Goal: Task Accomplishment & Management: Manage account settings

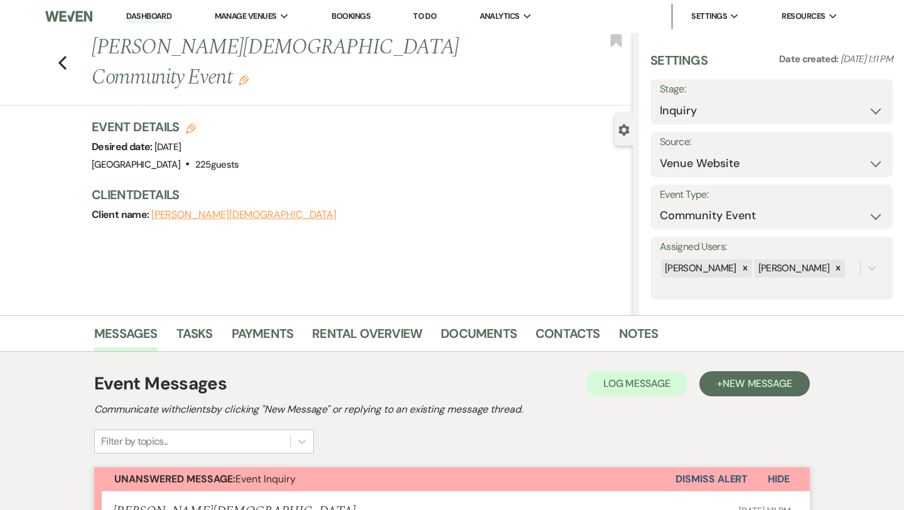
select select "5"
select select "7"
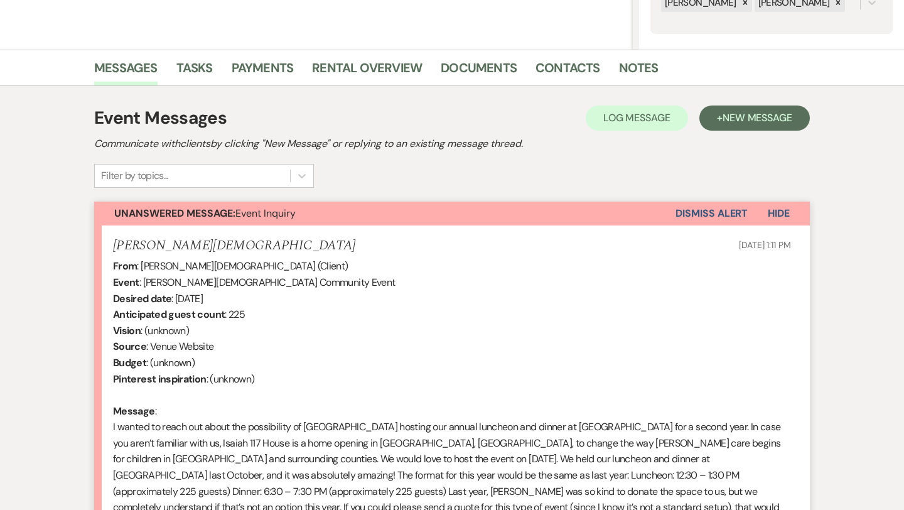
scroll to position [67, 0]
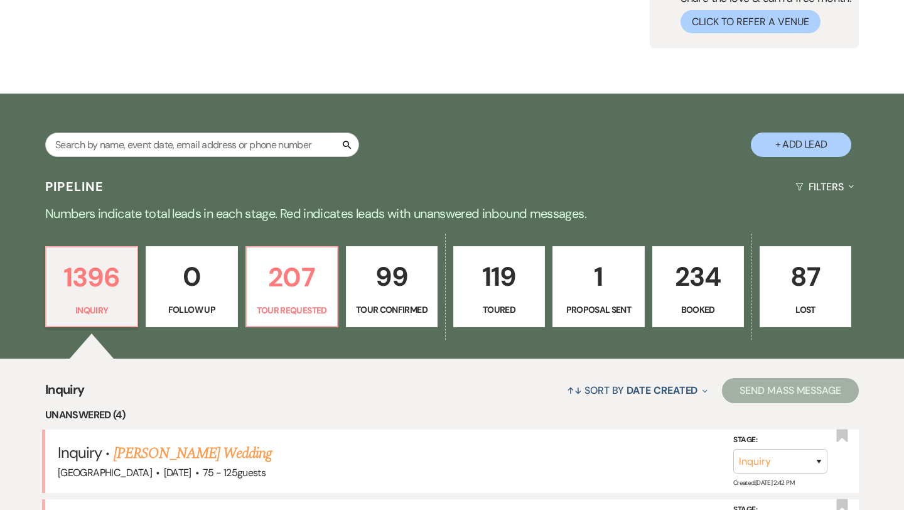
scroll to position [88, 0]
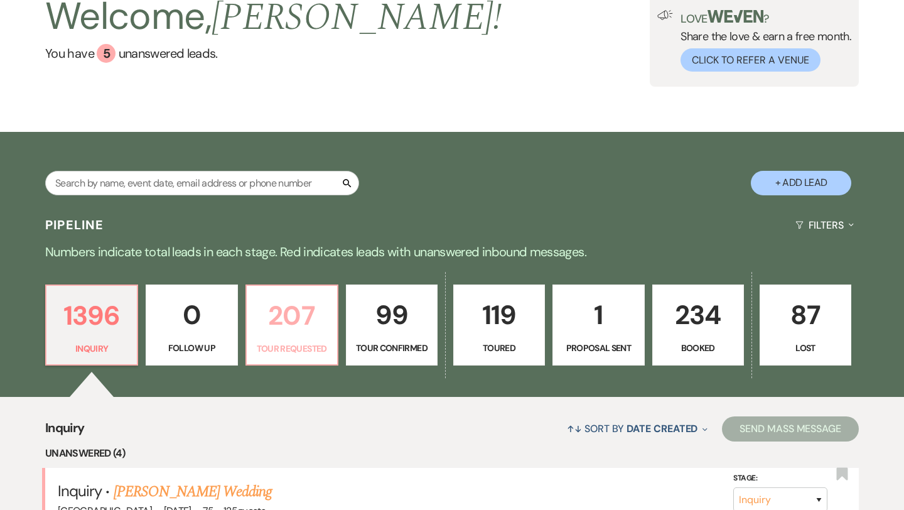
click at [299, 336] on link "207 Tour Requested" at bounding box center [291, 325] width 93 height 82
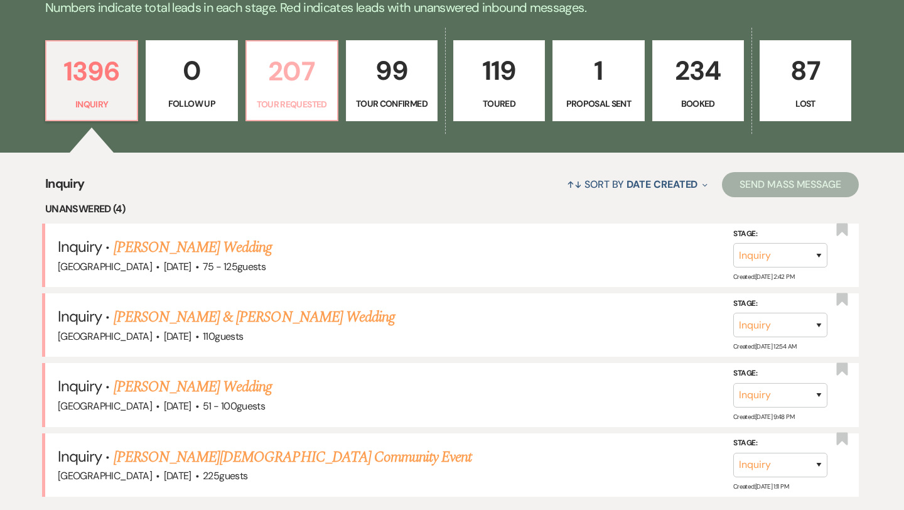
click at [291, 93] on link "207 Tour Requested" at bounding box center [291, 81] width 93 height 82
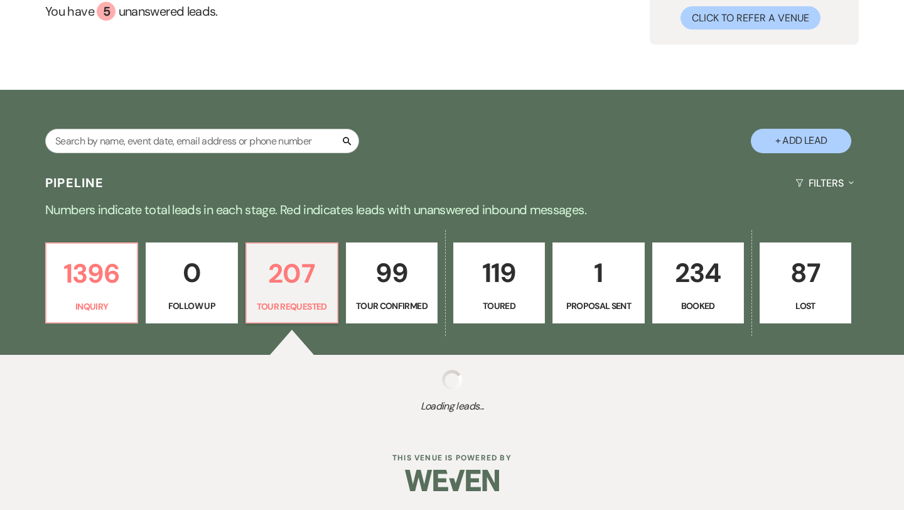
scroll to position [130, 0]
select select "2"
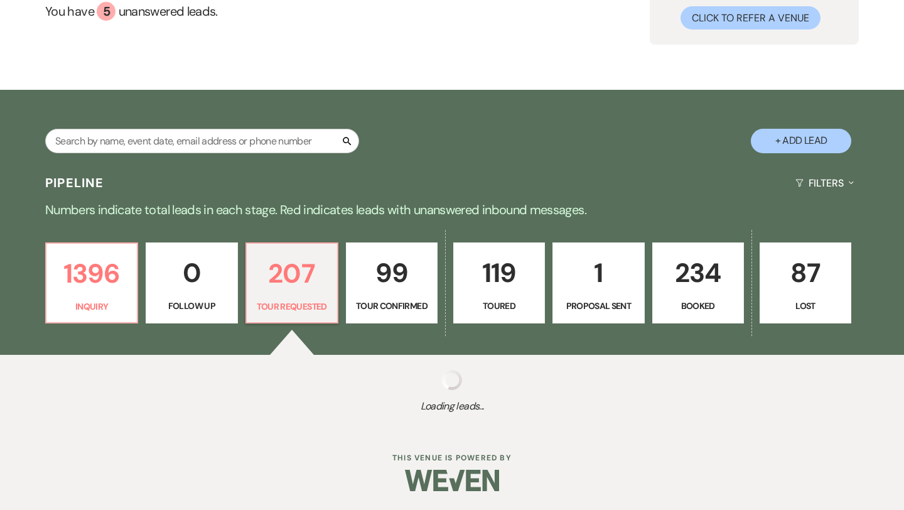
select select "2"
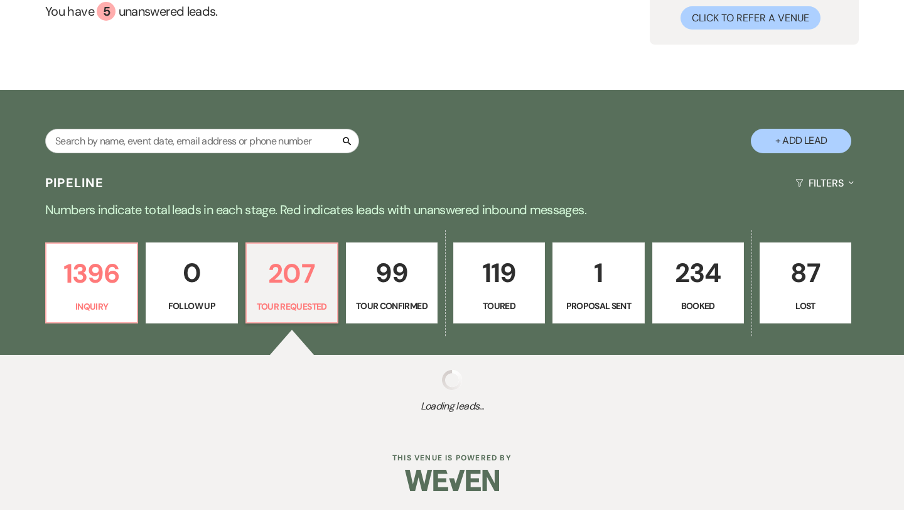
select select "2"
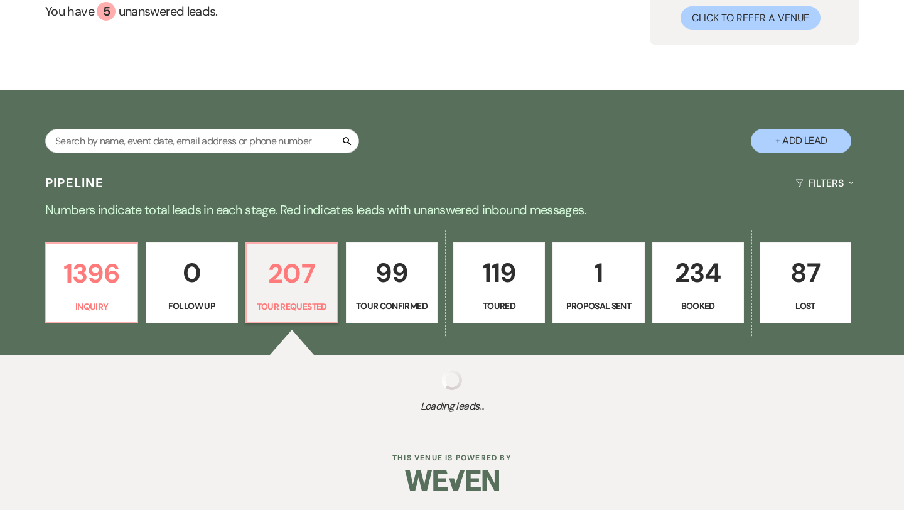
select select "2"
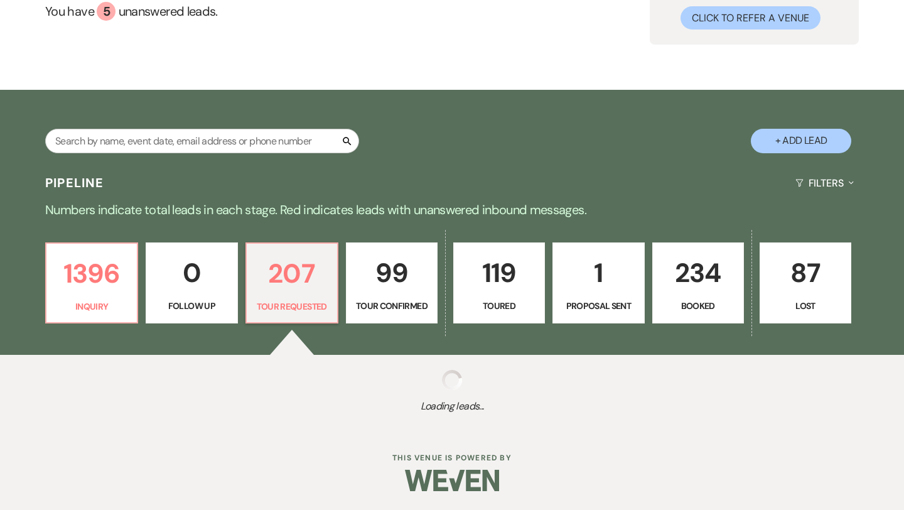
select select "2"
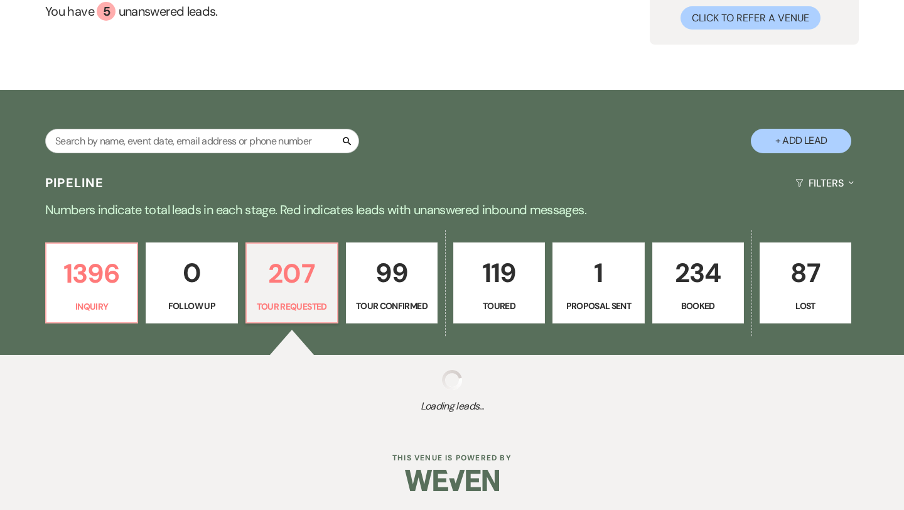
select select "2"
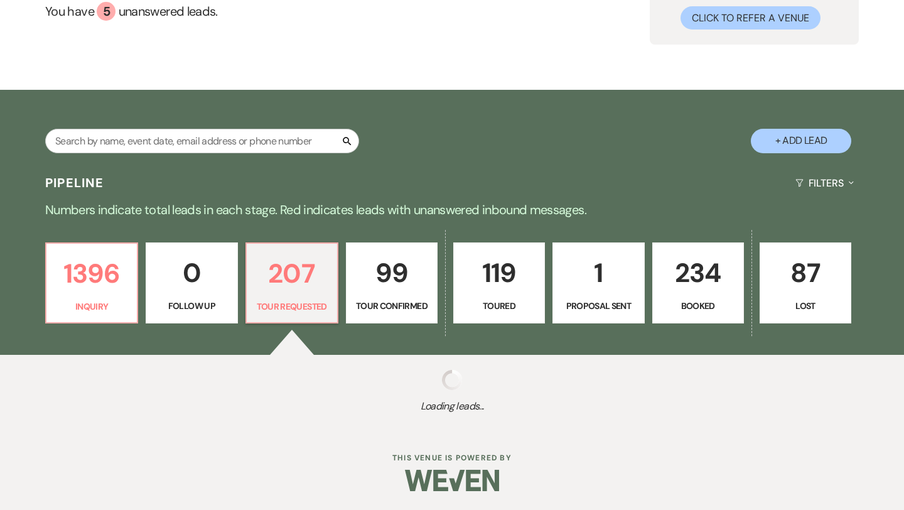
select select "2"
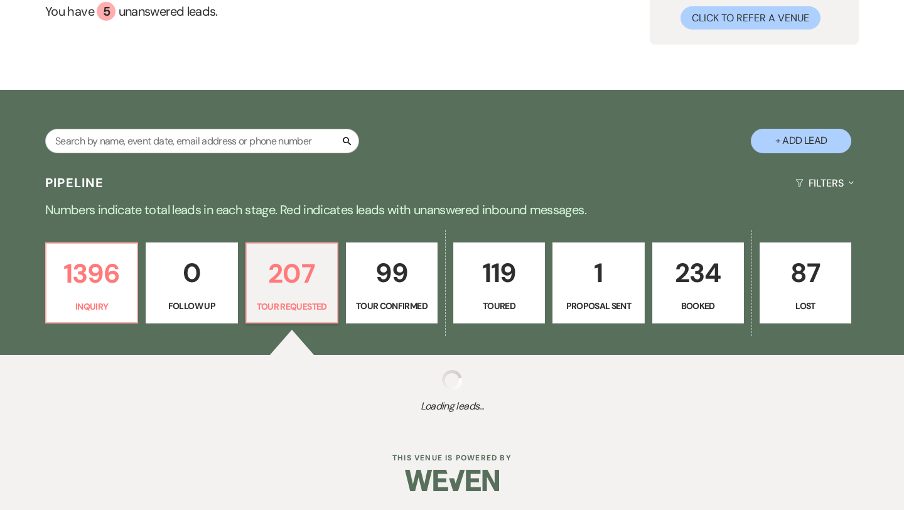
select select "2"
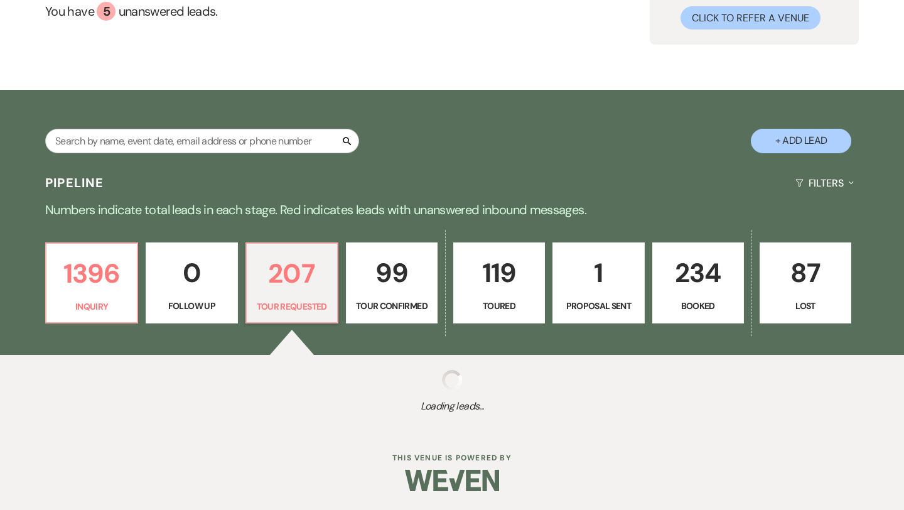
select select "2"
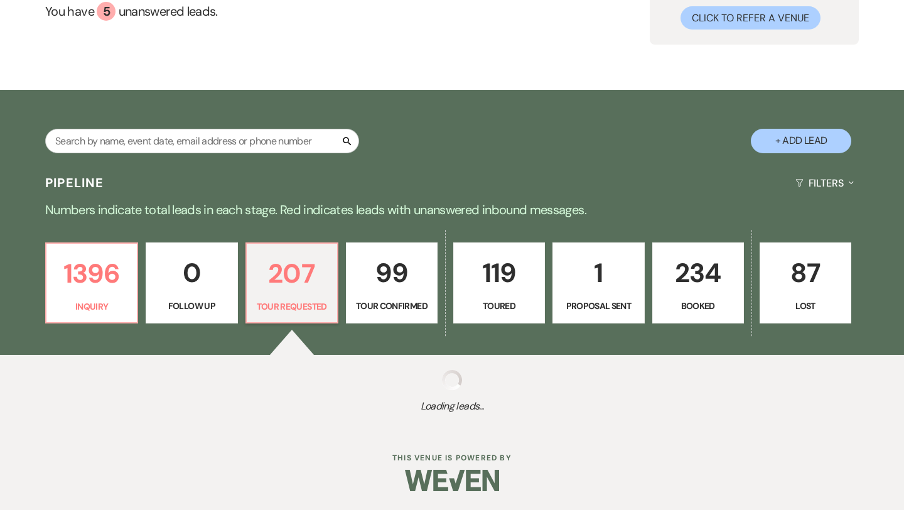
select select "2"
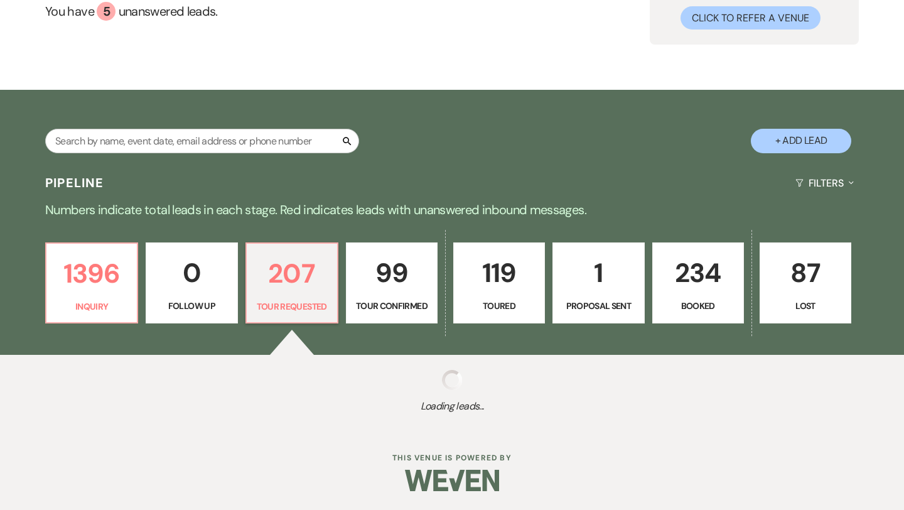
select select "2"
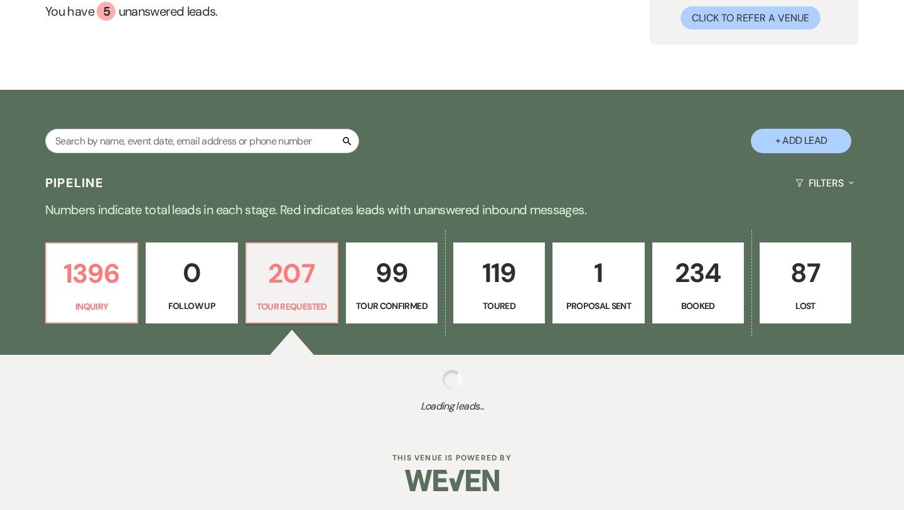
select select "2"
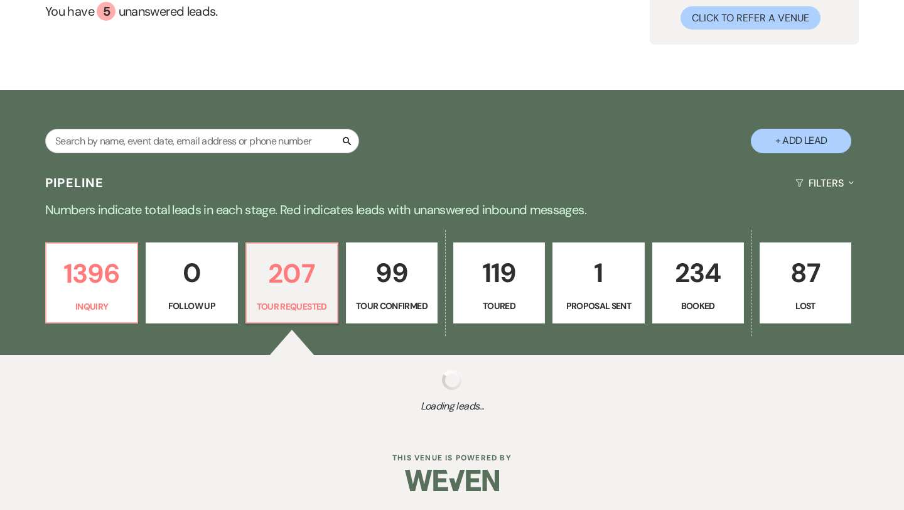
select select "2"
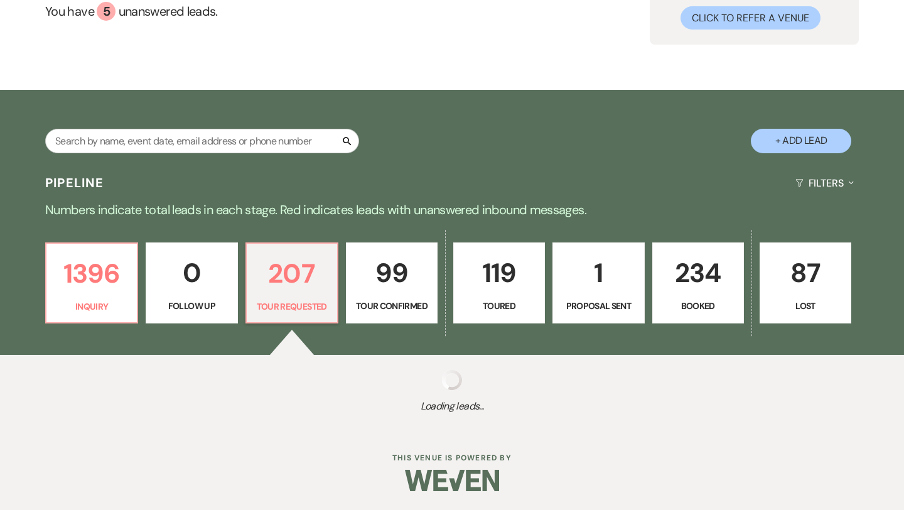
select select "2"
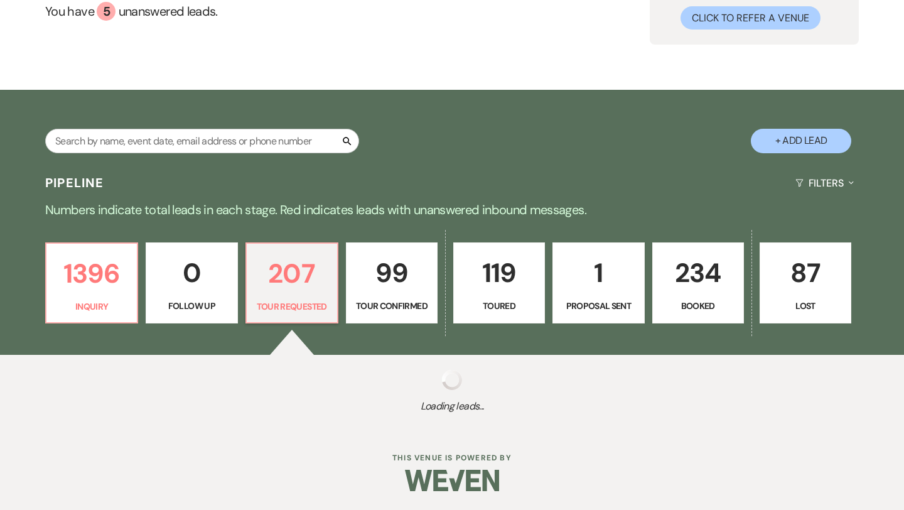
select select "2"
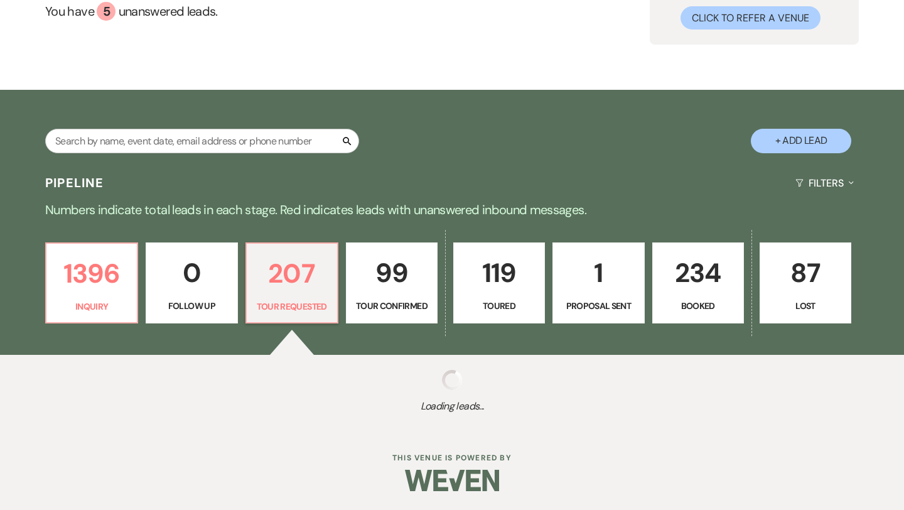
select select "2"
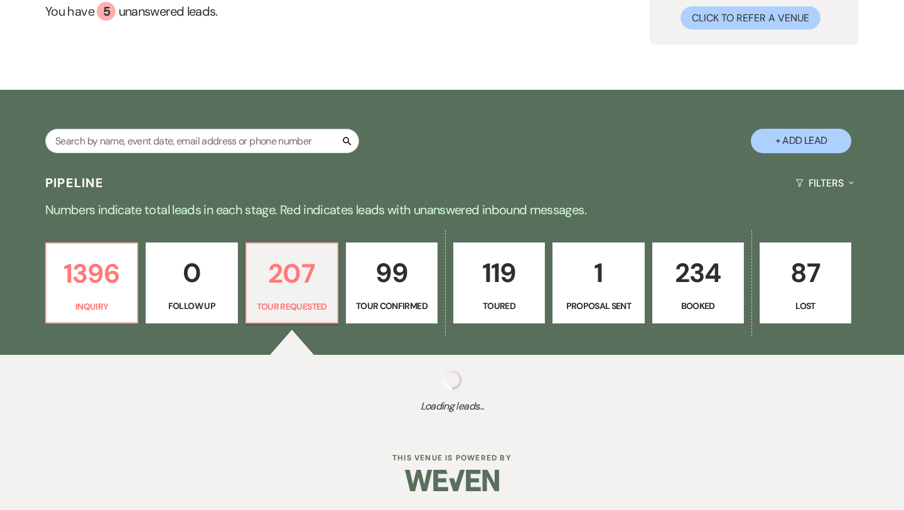
select select "2"
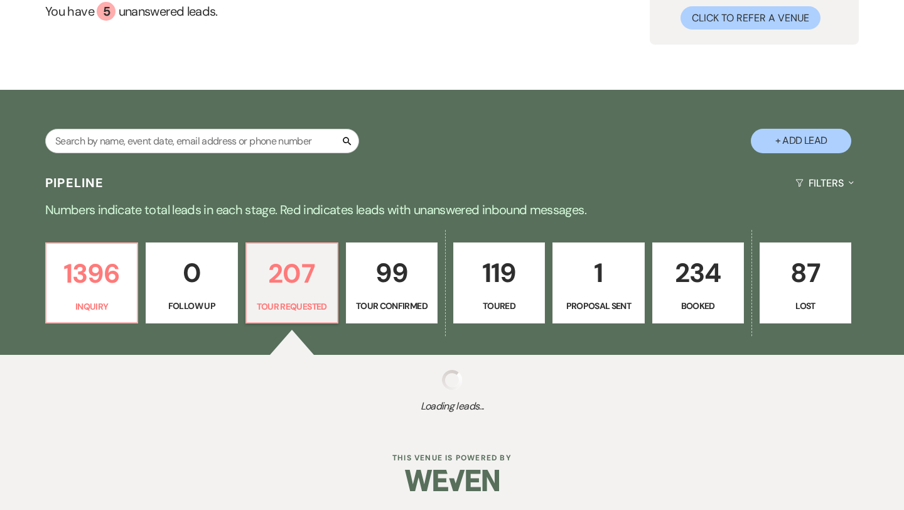
select select "2"
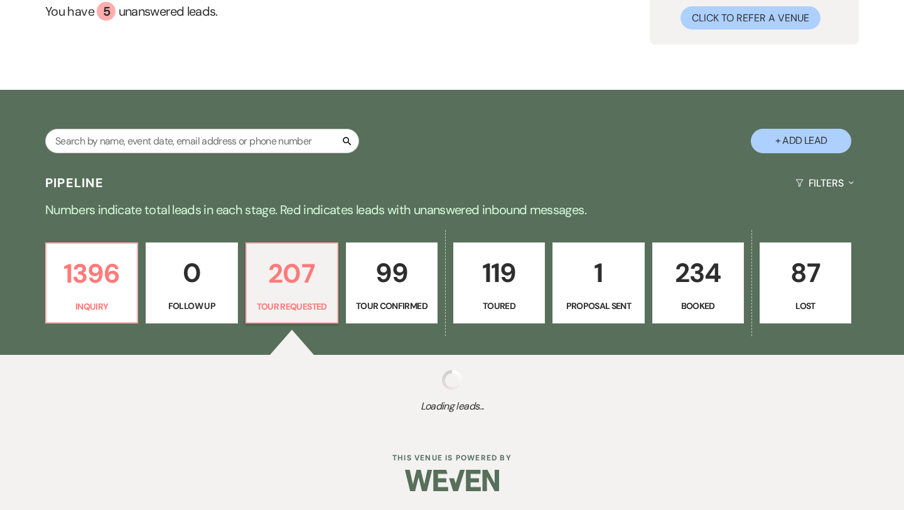
select select "2"
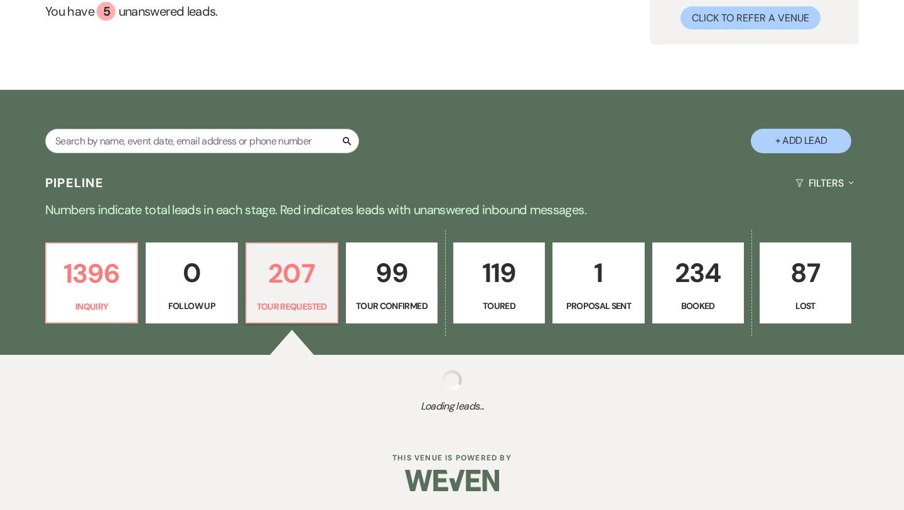
select select "2"
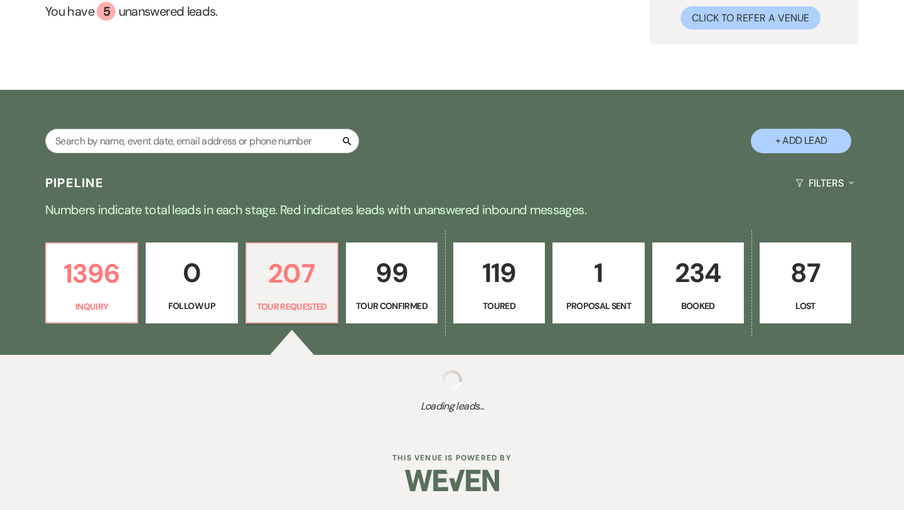
select select "2"
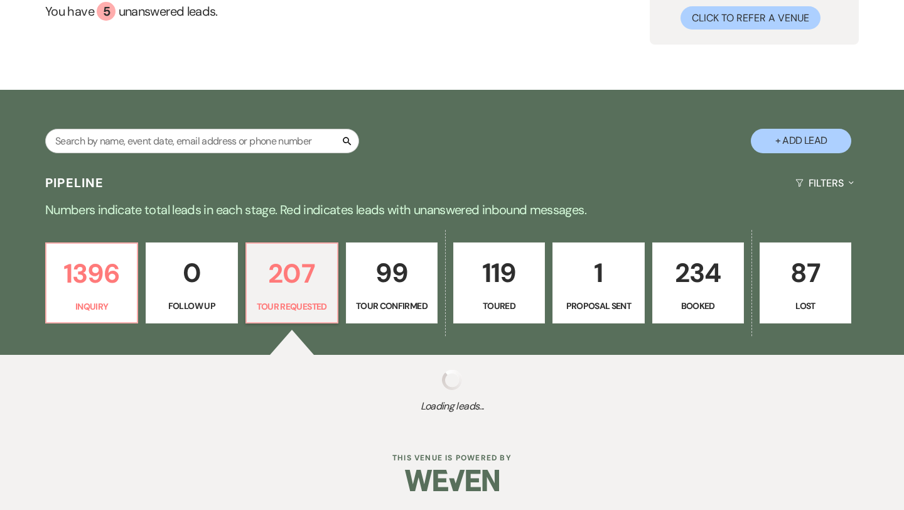
select select "2"
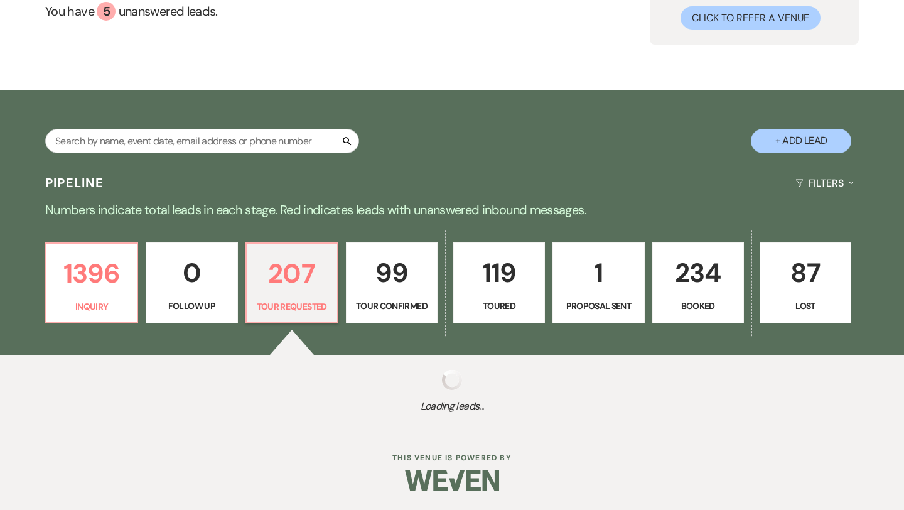
select select "2"
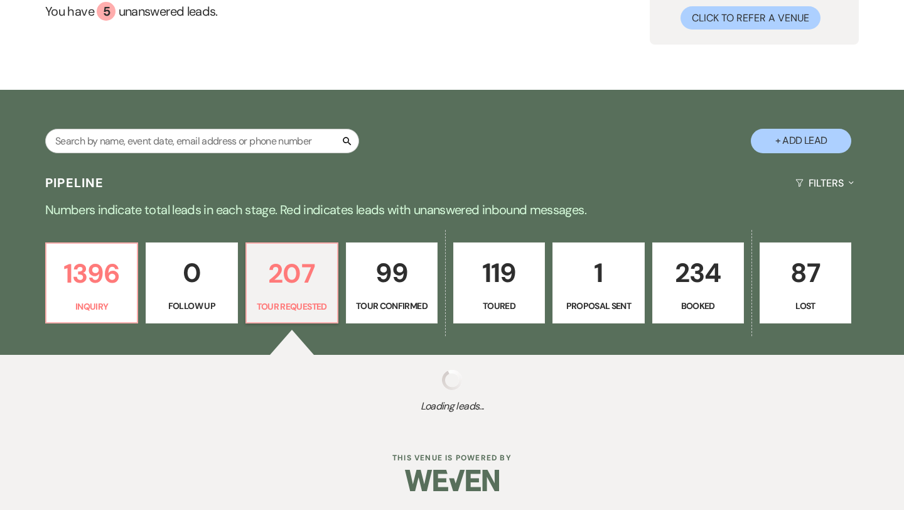
select select "2"
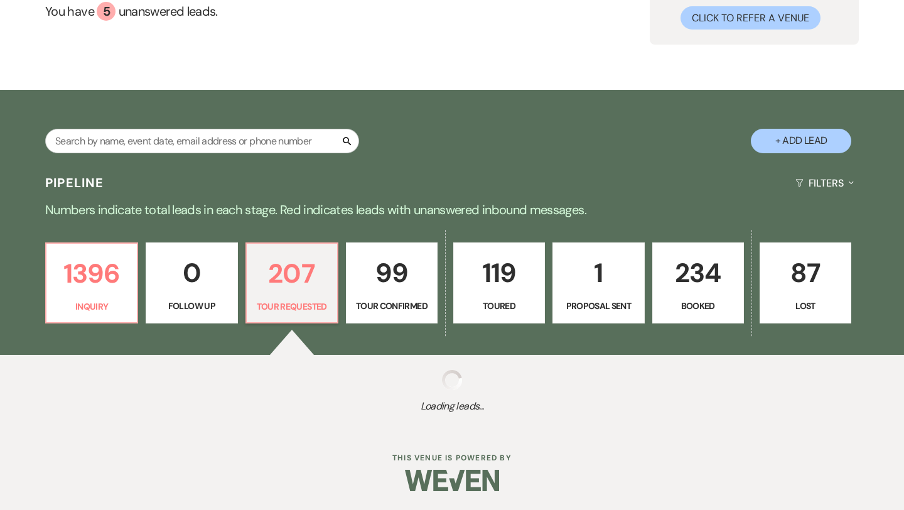
select select "2"
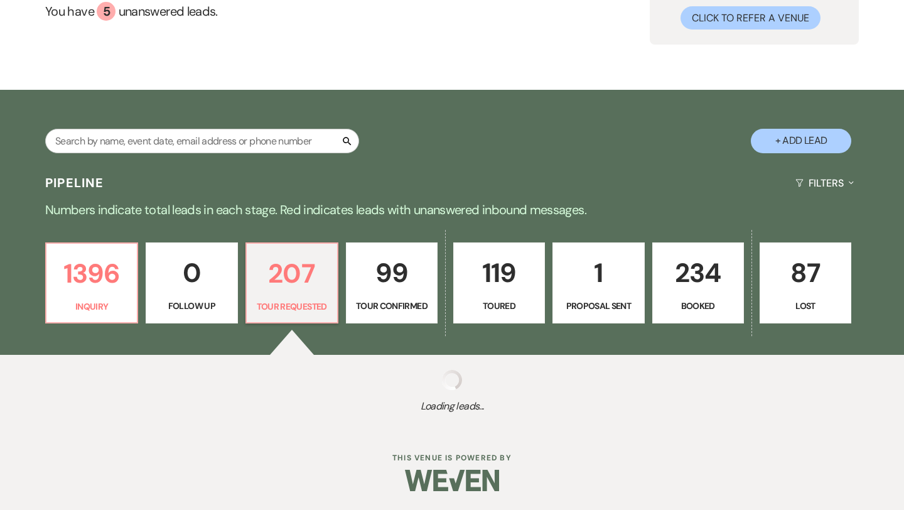
select select "2"
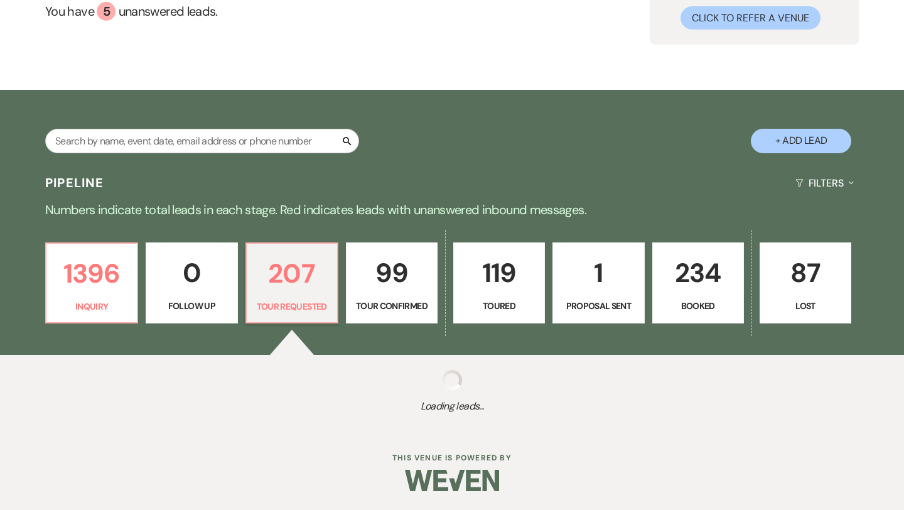
select select "2"
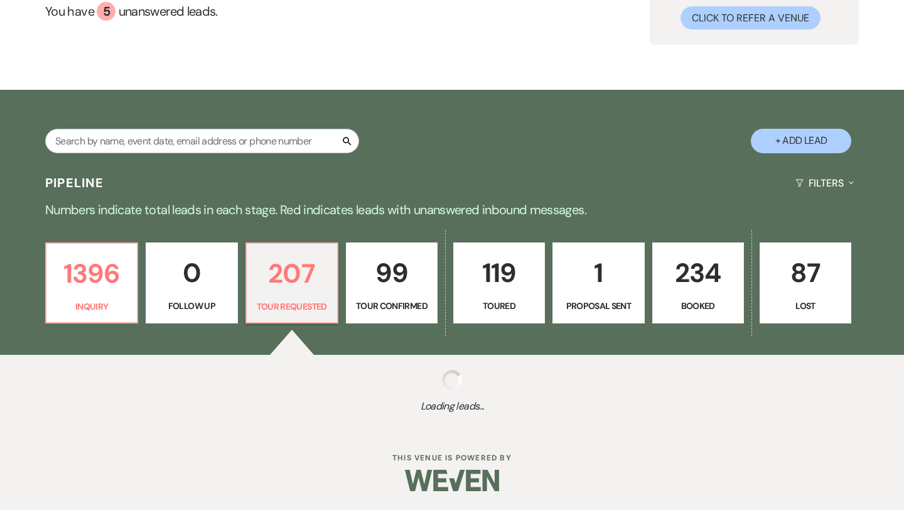
select select "2"
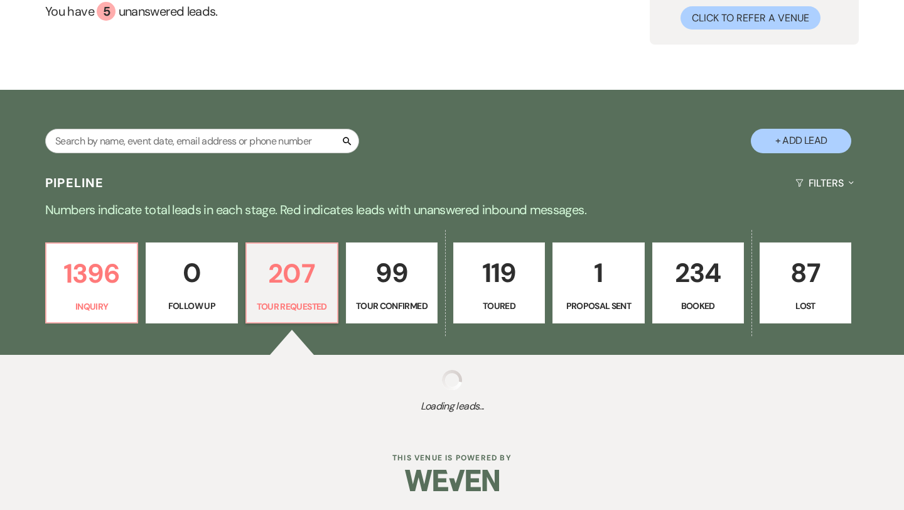
select select "2"
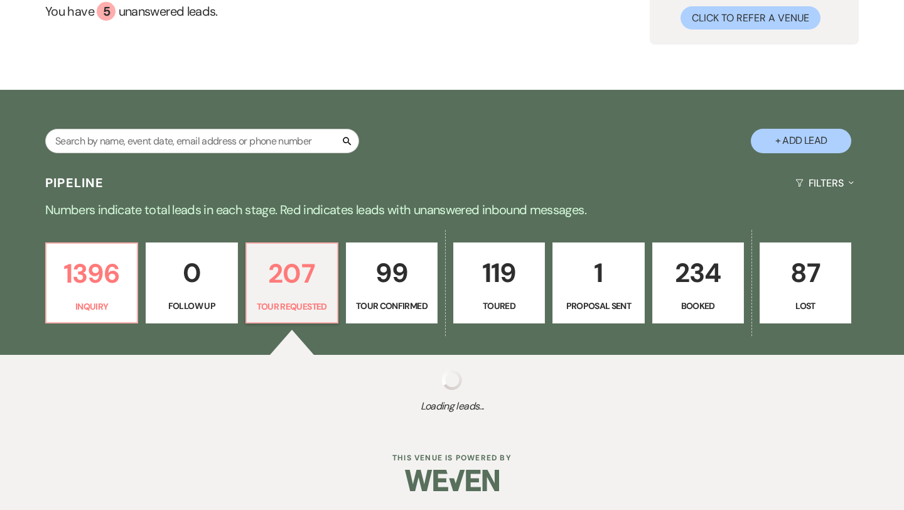
select select "2"
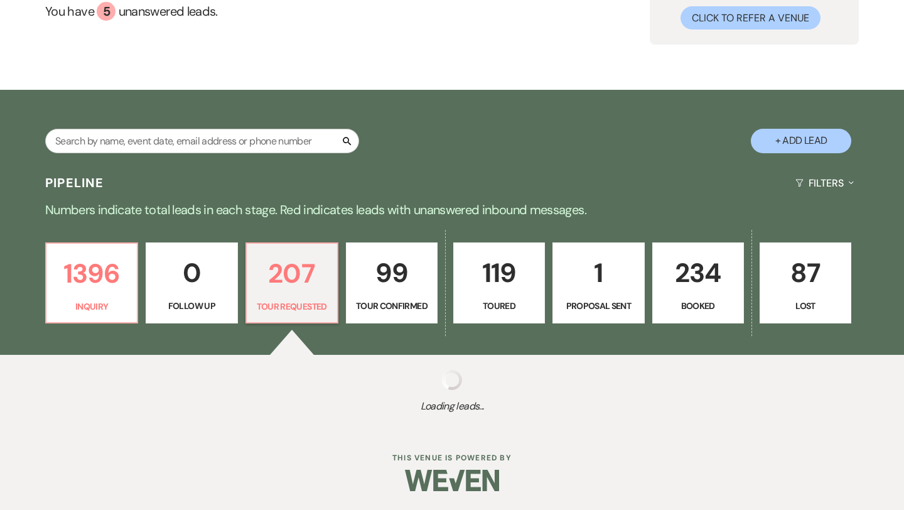
select select "2"
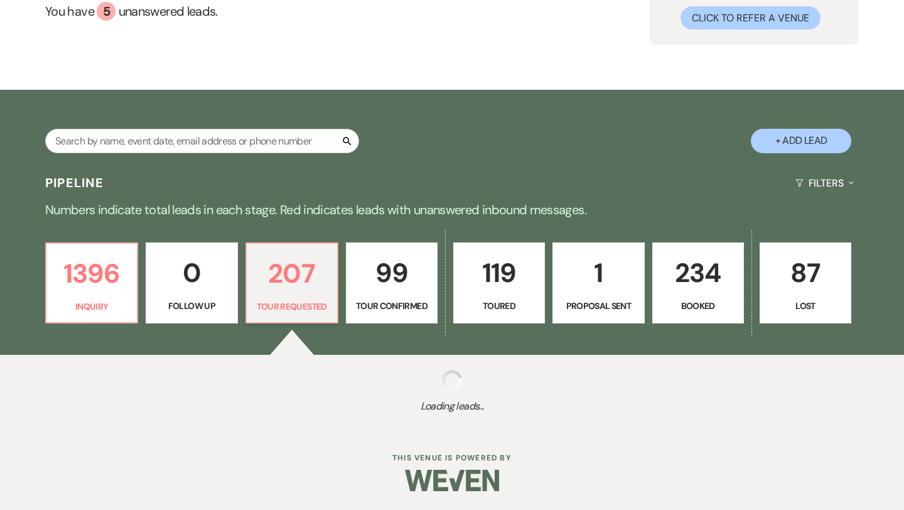
select select "2"
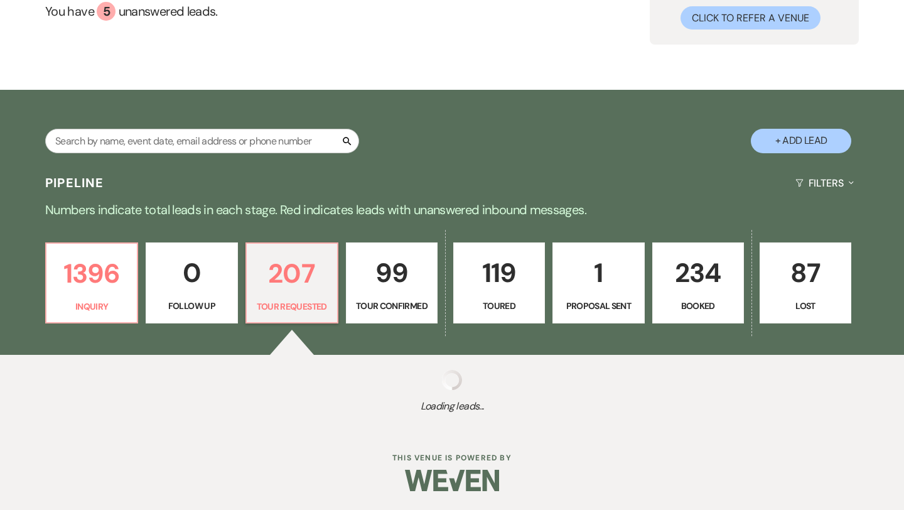
select select "2"
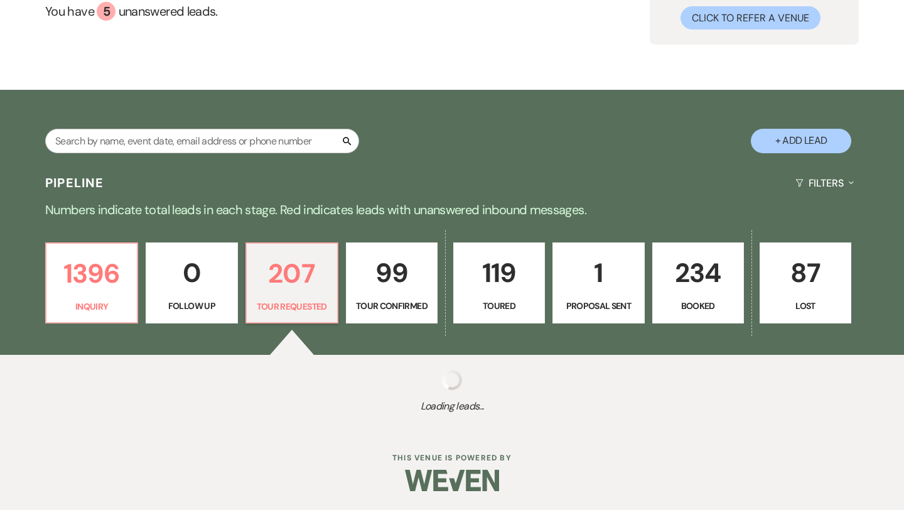
select select "2"
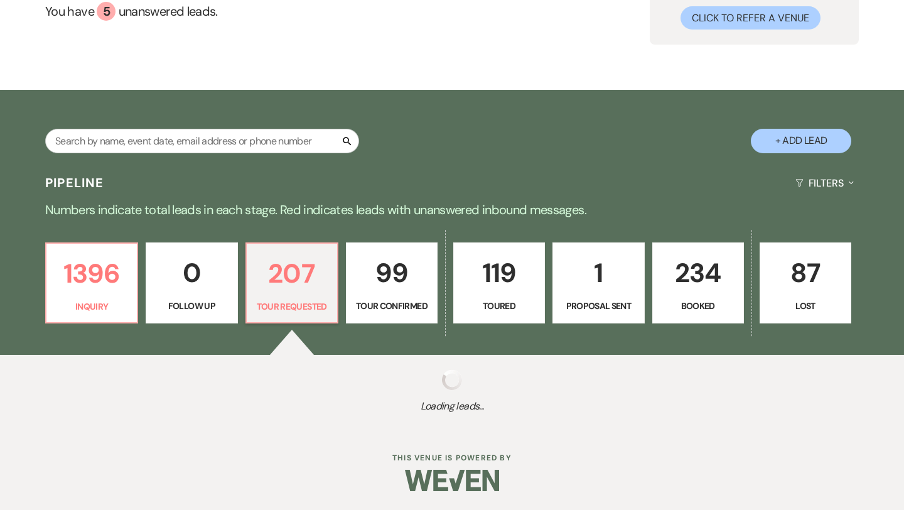
select select "2"
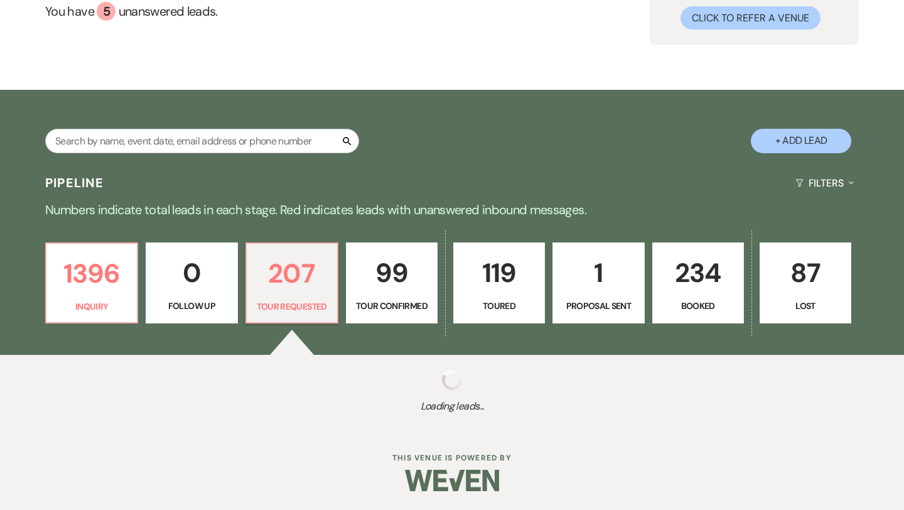
select select "2"
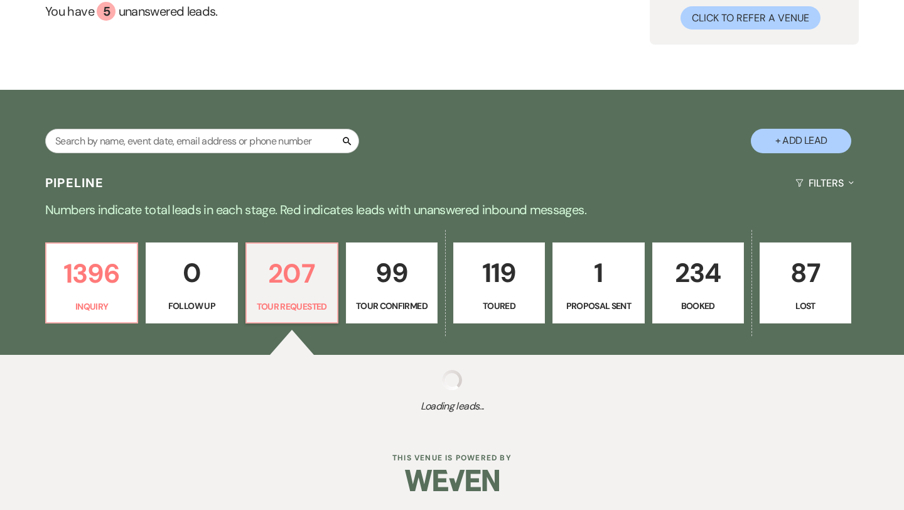
select select "2"
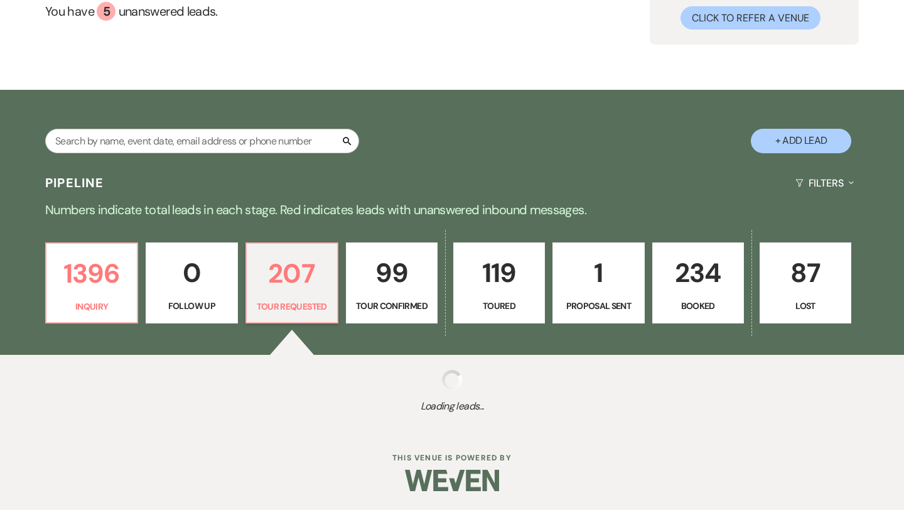
select select "2"
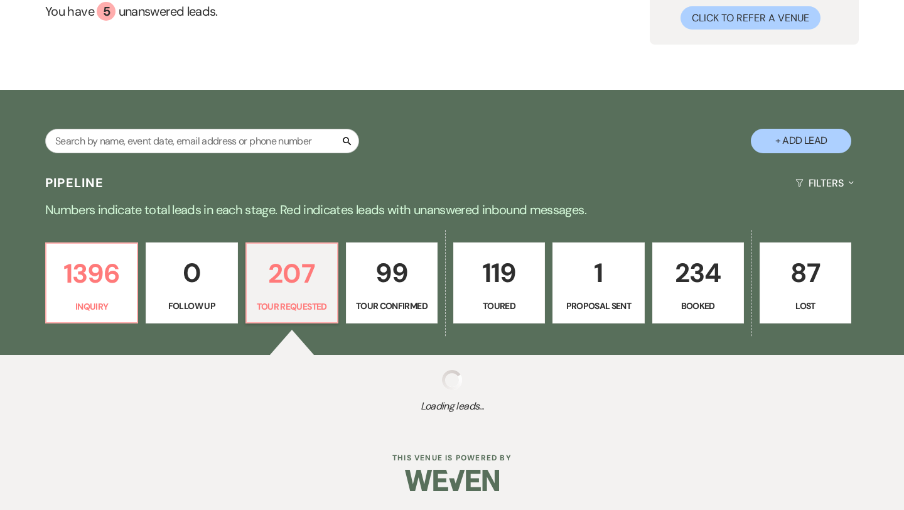
select select "2"
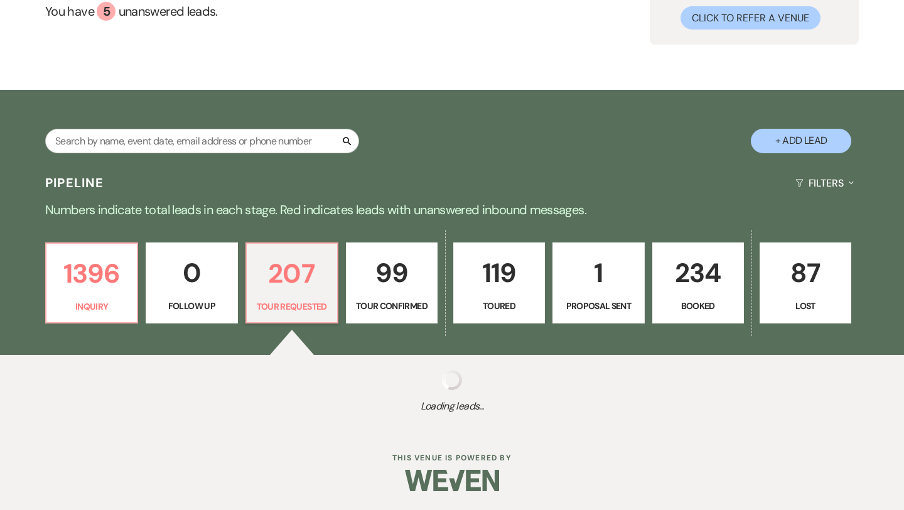
select select "2"
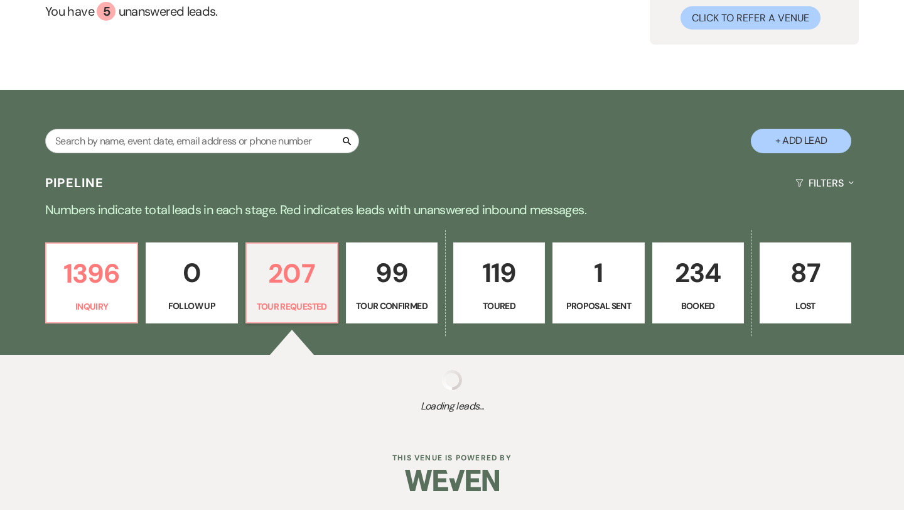
select select "2"
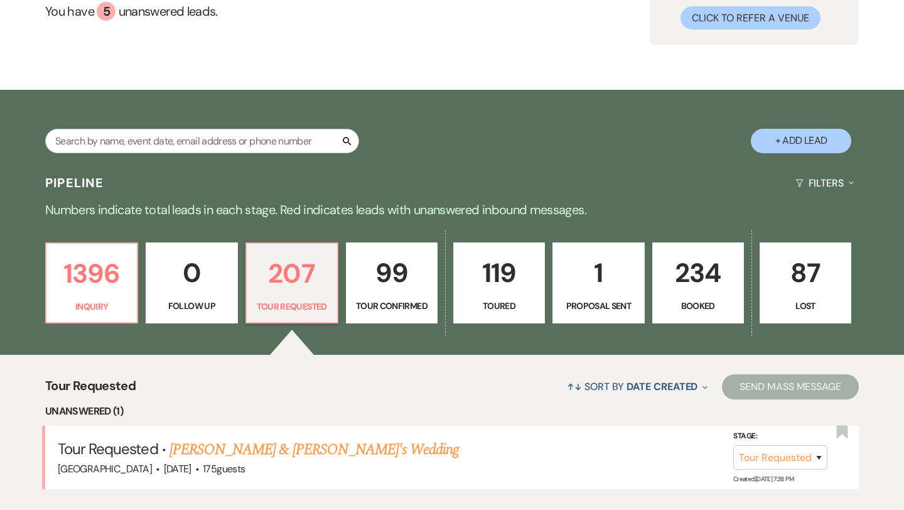
scroll to position [377, 0]
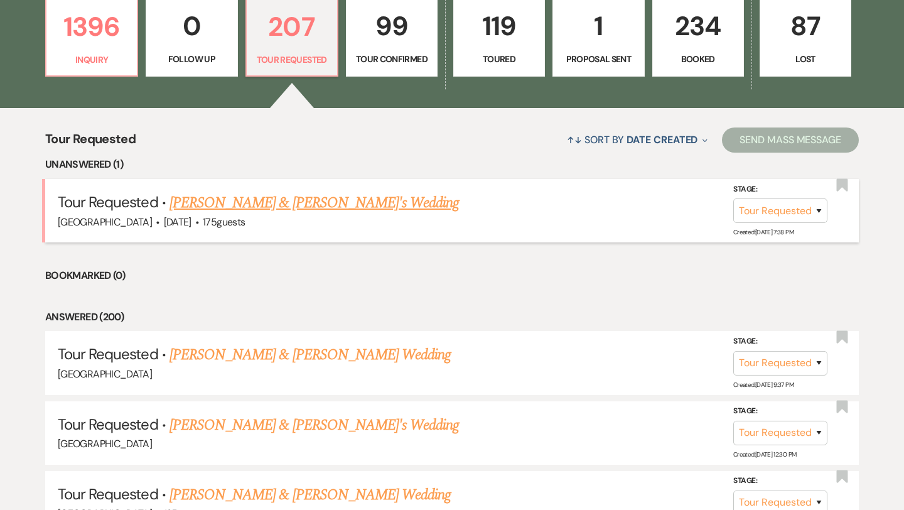
click at [287, 198] on link "[PERSON_NAME] & [PERSON_NAME]'s Wedding" at bounding box center [314, 202] width 290 height 23
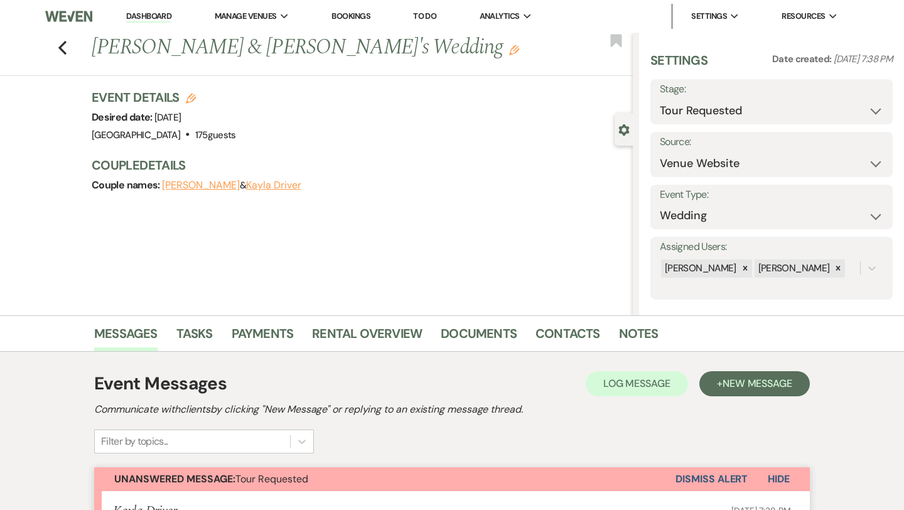
click at [270, 185] on button "Kayla Driver" at bounding box center [273, 185] width 55 height 10
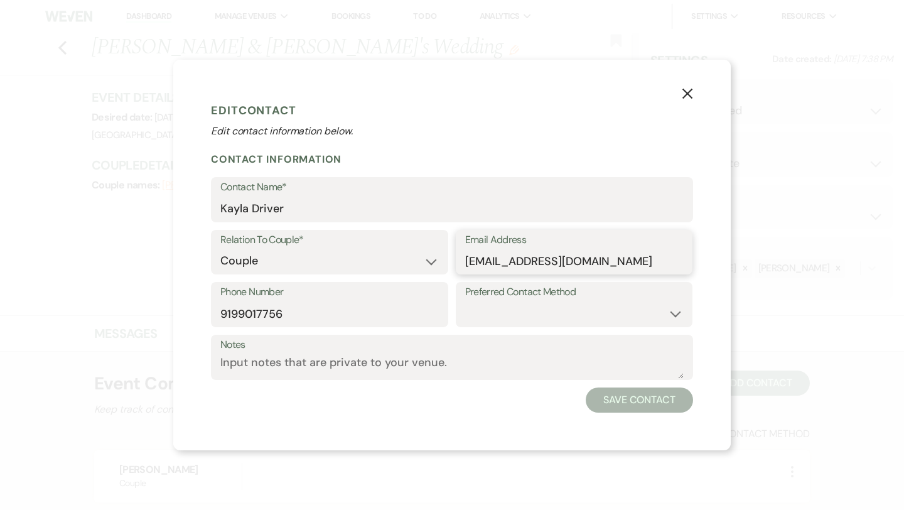
drag, startPoint x: 570, startPoint y: 262, endPoint x: 461, endPoint y: 256, distance: 109.3
click at [461, 256] on div "Email Address [EMAIL_ADDRESS][DOMAIN_NAME]" at bounding box center [574, 252] width 237 height 45
click at [687, 97] on icon "X" at bounding box center [687, 93] width 11 height 11
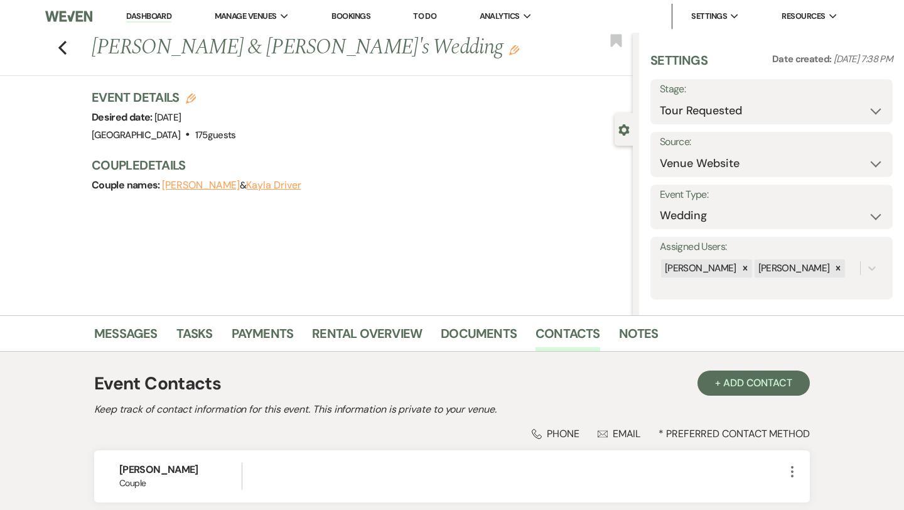
click at [203, 185] on button "[PERSON_NAME]" at bounding box center [201, 185] width 78 height 10
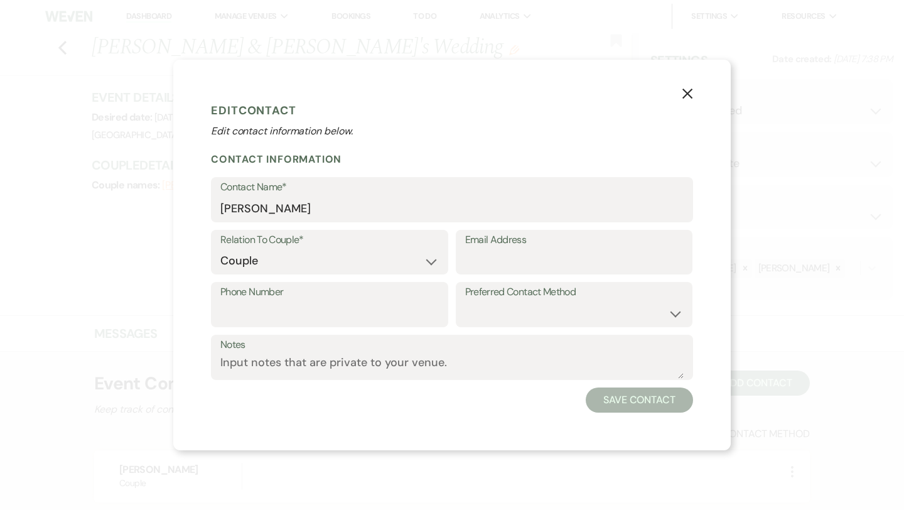
click at [689, 94] on icon "X" at bounding box center [687, 93] width 11 height 11
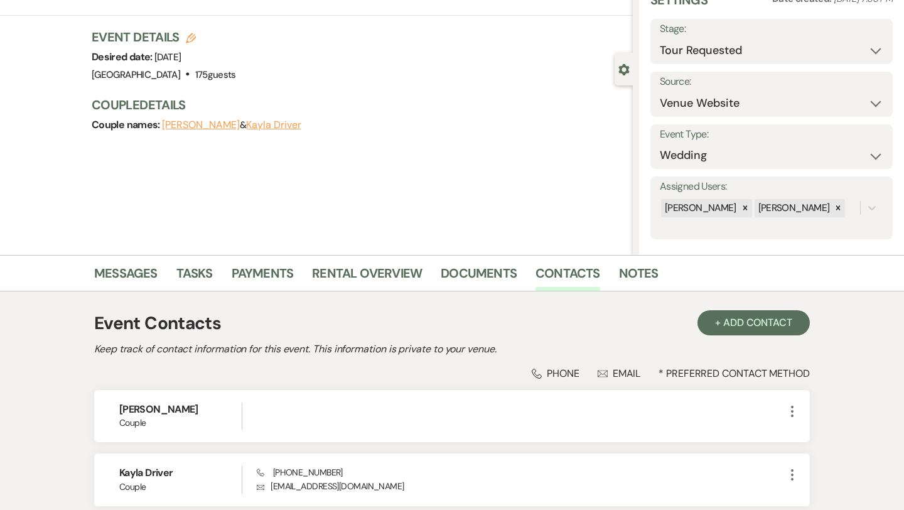
scroll to position [167, 0]
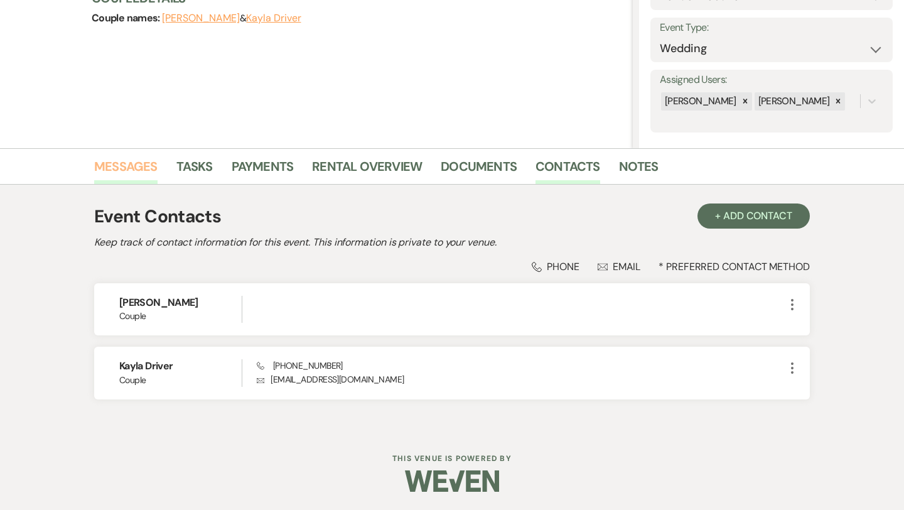
click at [118, 164] on link "Messages" at bounding box center [125, 170] width 63 height 28
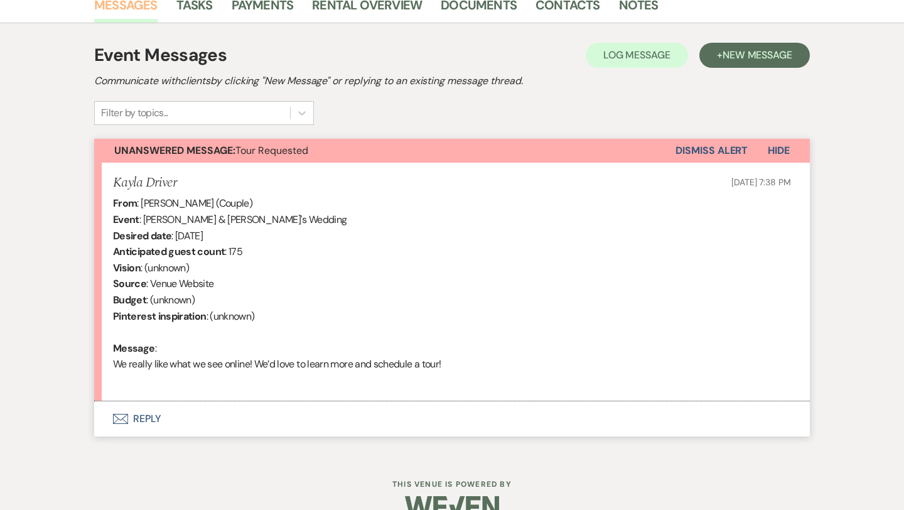
scroll to position [355, 0]
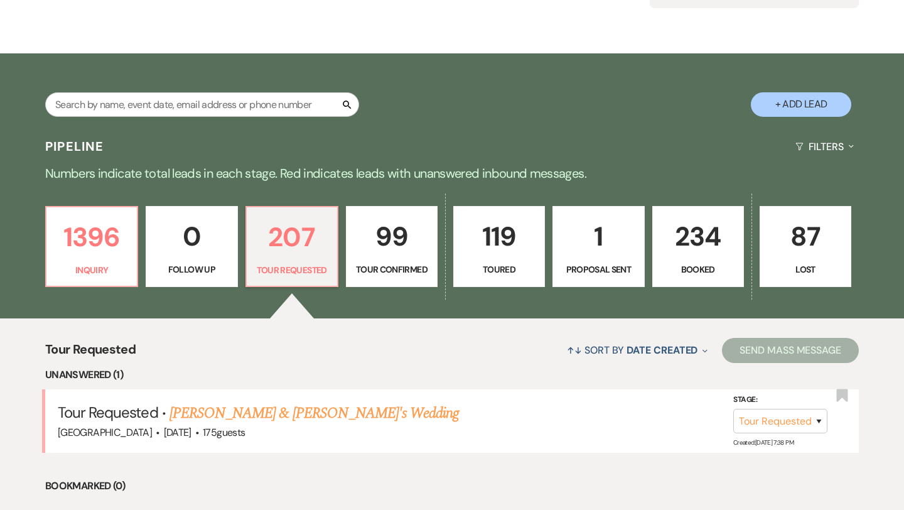
scroll to position [50, 0]
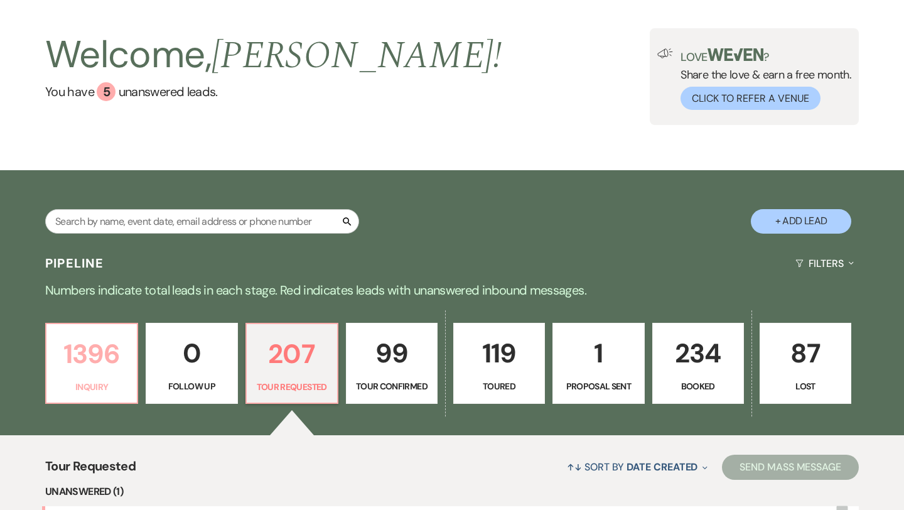
click at [104, 364] on p "1396" at bounding box center [91, 354] width 75 height 42
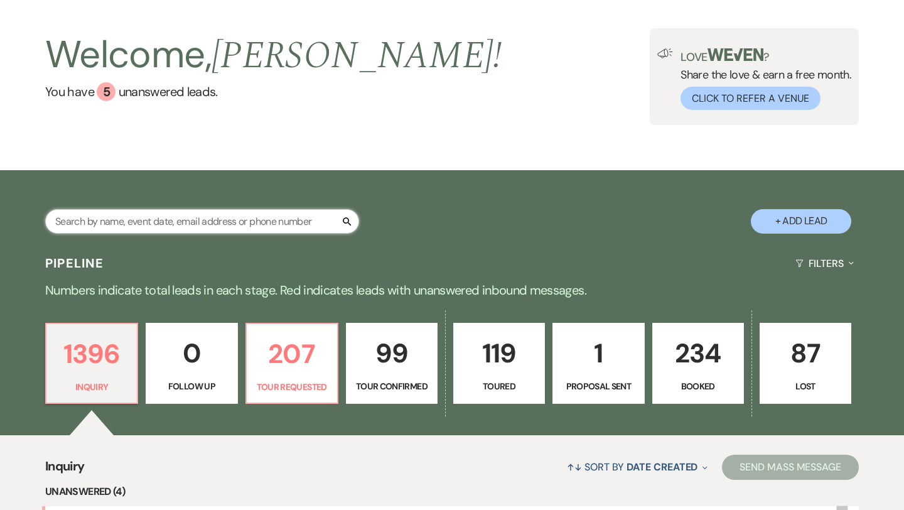
click at [193, 226] on input "text" at bounding box center [202, 221] width 314 height 24
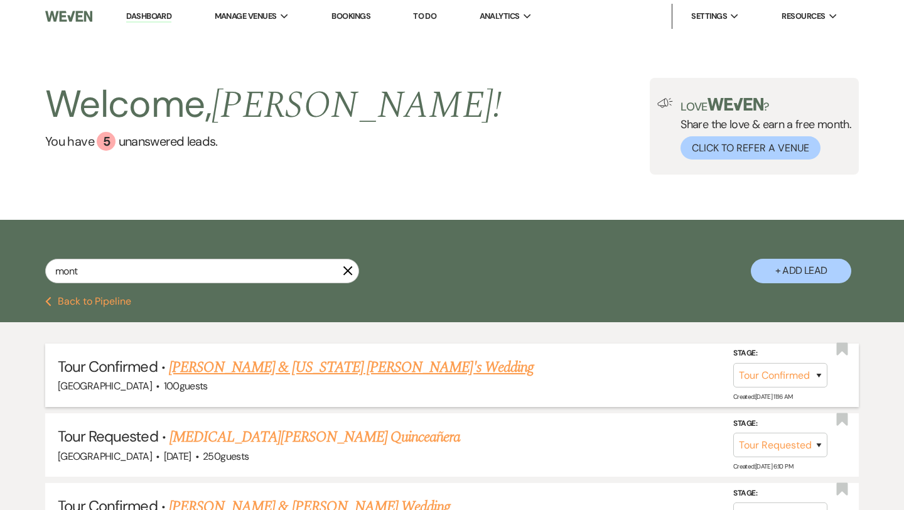
click at [300, 372] on link "[PERSON_NAME] & [US_STATE] [PERSON_NAME]'s Wedding" at bounding box center [351, 367] width 365 height 23
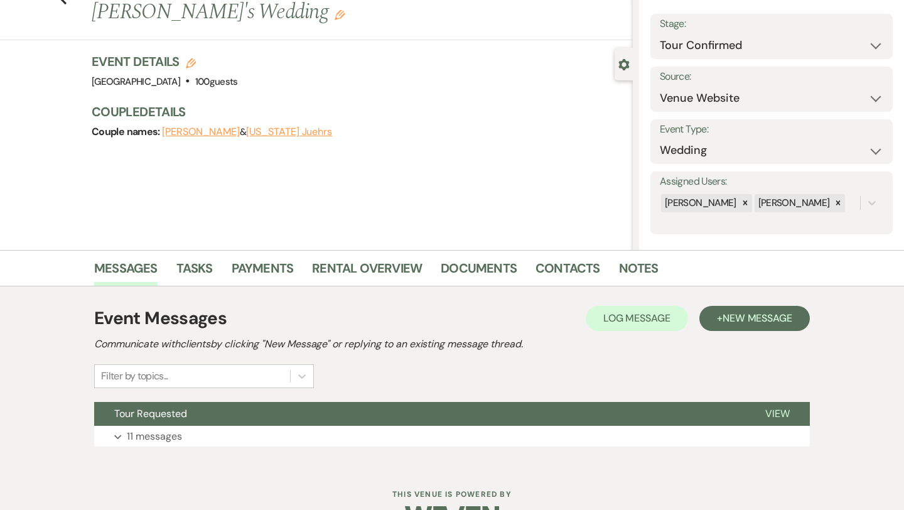
scroll to position [85, 0]
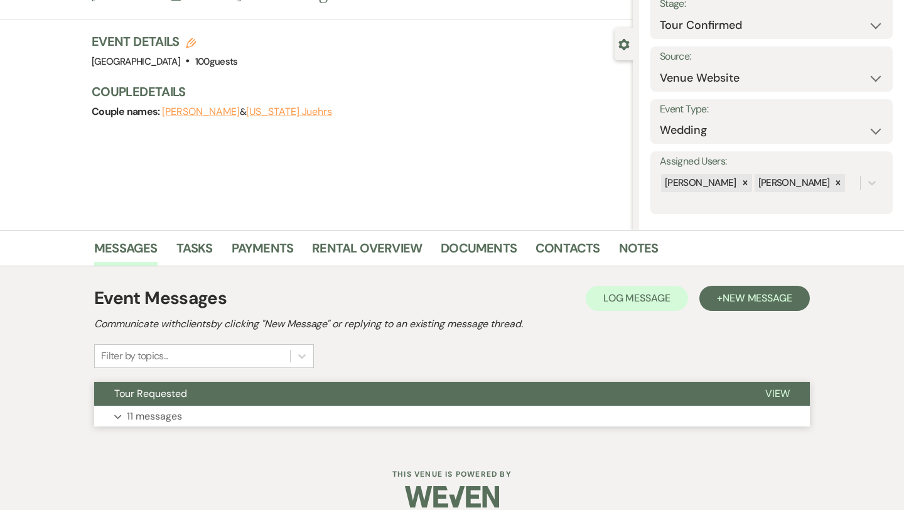
click at [171, 419] on p "11 messages" at bounding box center [154, 416] width 55 height 16
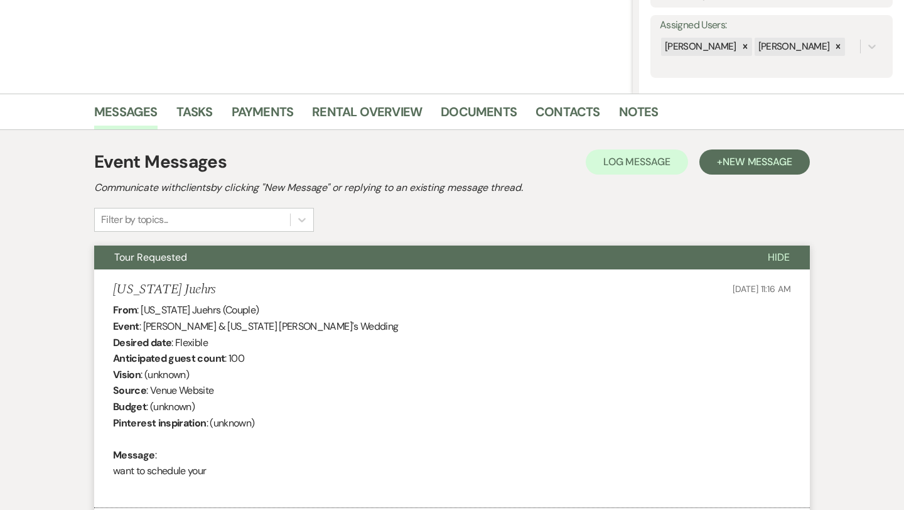
scroll to position [0, 0]
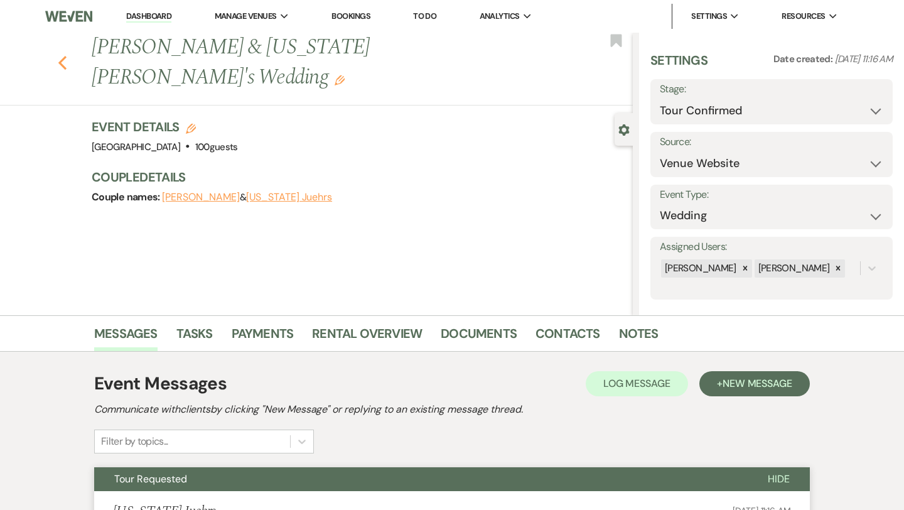
click at [63, 56] on use "button" at bounding box center [62, 63] width 8 height 14
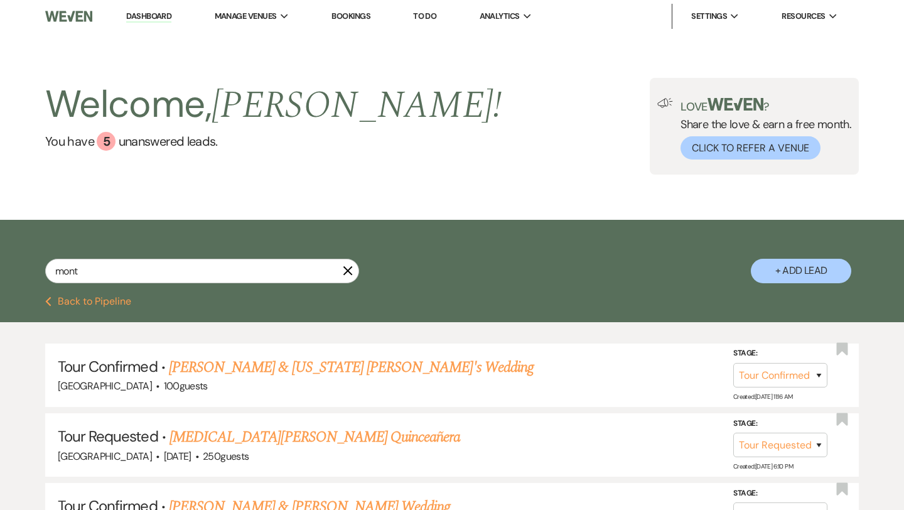
click at [350, 269] on icon "X" at bounding box center [348, 270] width 10 height 10
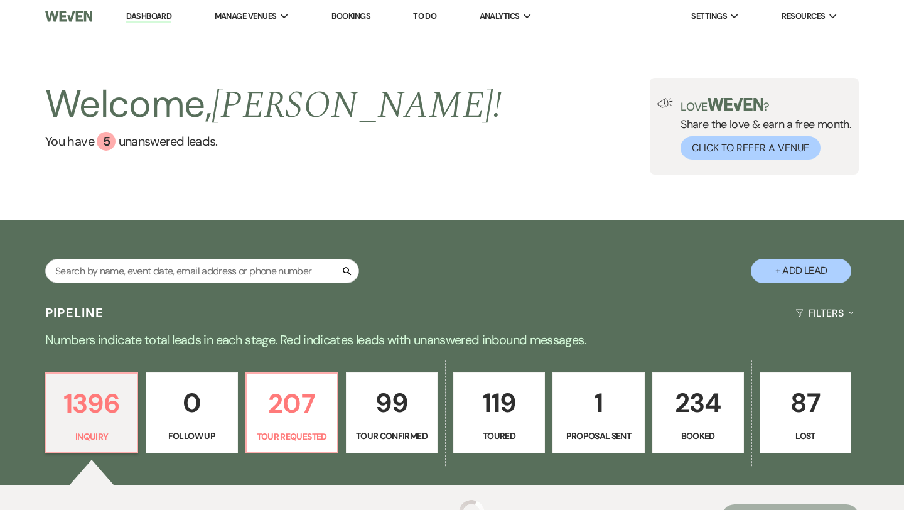
scroll to position [50, 0]
